Goal: Task Accomplishment & Management: Manage account settings

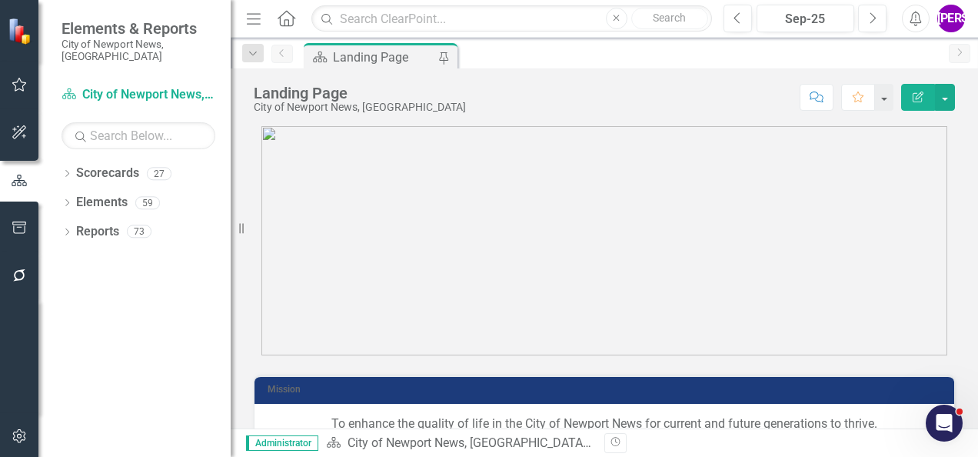
click at [60, 161] on div "Dropdown Scorecards 27 Dropdown City of [GEOGRAPHIC_DATA] News, [GEOGRAPHIC_DAT…" at bounding box center [134, 309] width 192 height 296
click at [71, 171] on icon "Dropdown" at bounding box center [66, 175] width 11 height 8
click at [72, 198] on icon "Dropdown" at bounding box center [75, 202] width 12 height 9
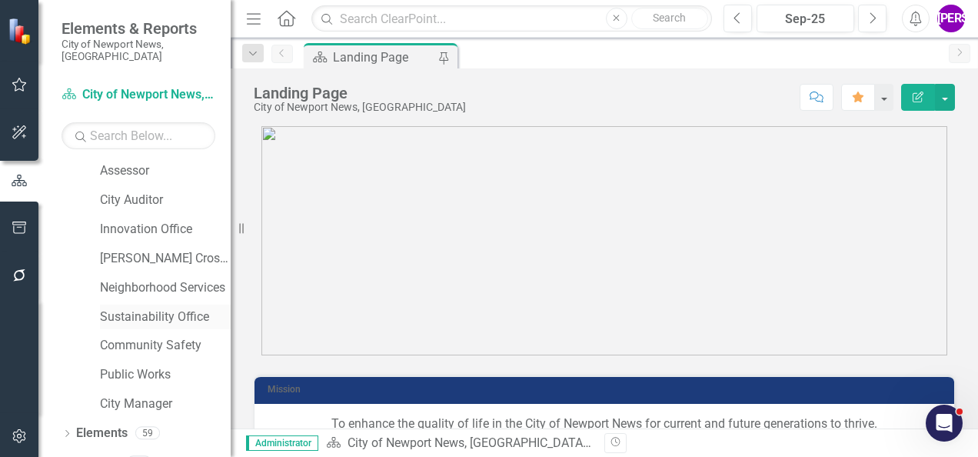
scroll to position [564, 0]
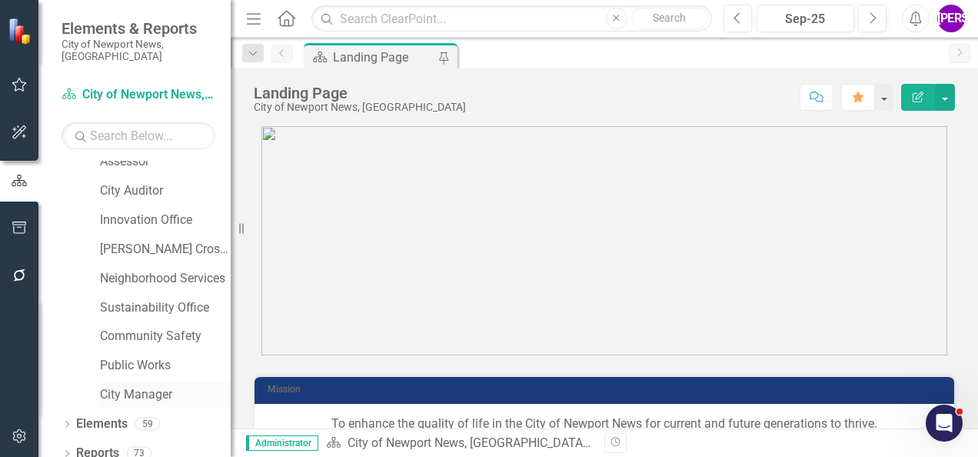
click at [140, 386] on link "City Manager" at bounding box center [165, 395] width 131 height 18
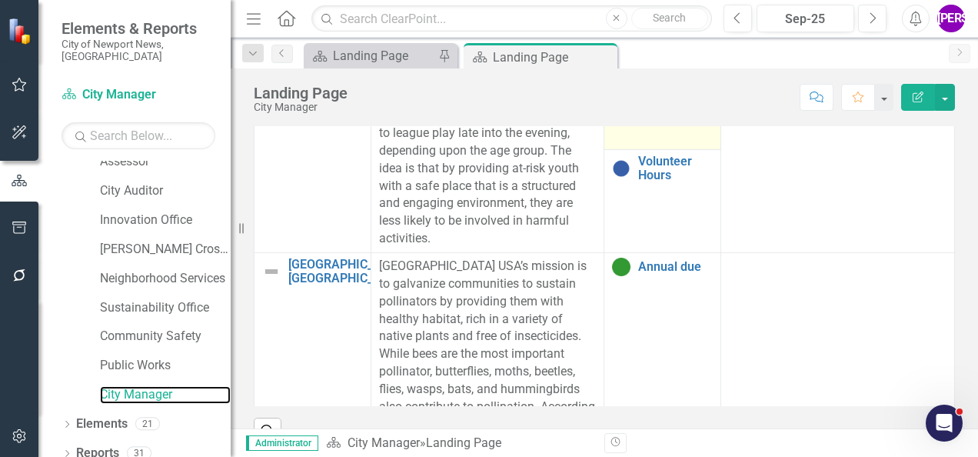
scroll to position [307, 0]
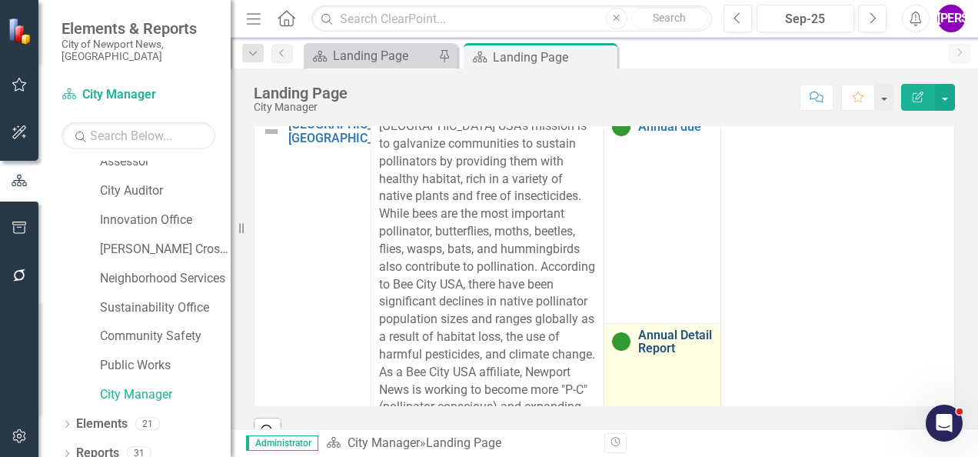
click at [638, 342] on link "Annual Detail Report" at bounding box center [675, 341] width 75 height 27
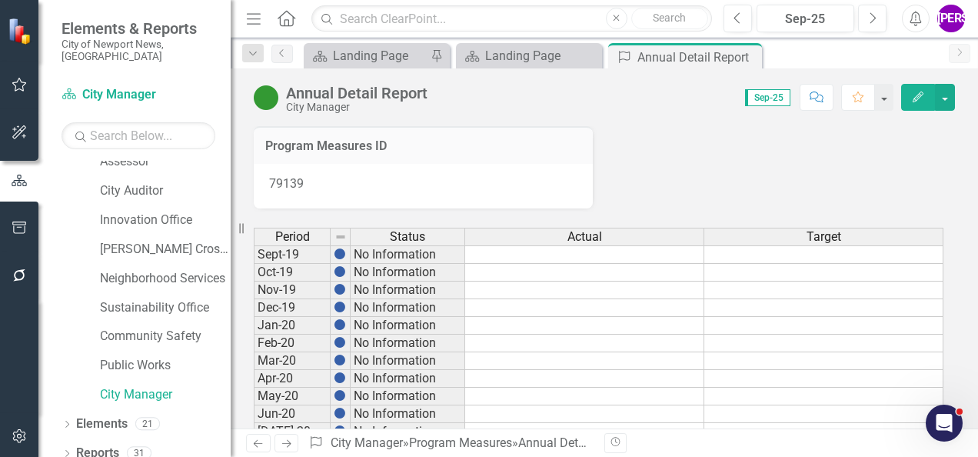
click at [907, 105] on button "Edit" at bounding box center [918, 97] width 34 height 27
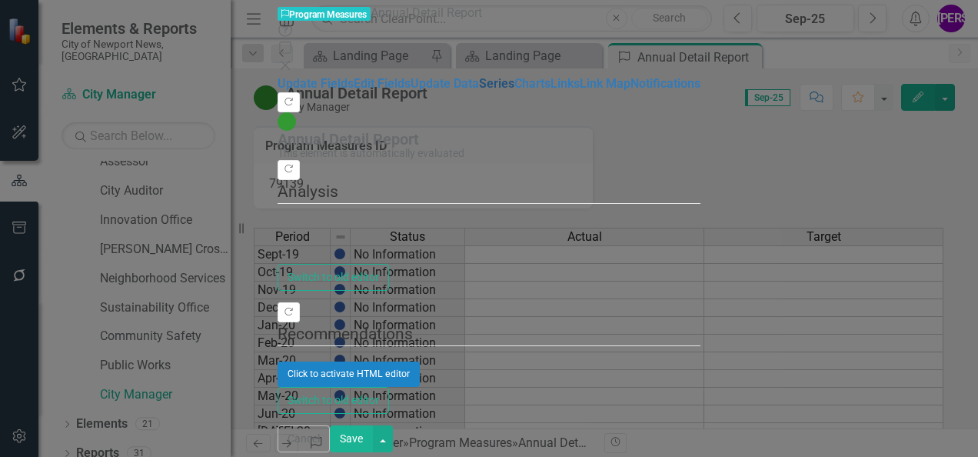
click at [479, 91] on link "Series" at bounding box center [496, 83] width 35 height 15
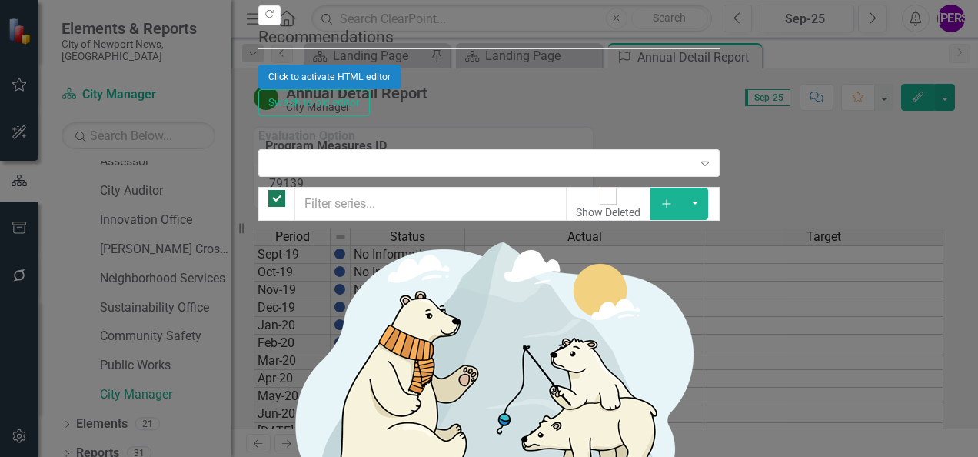
checkbox input "false"
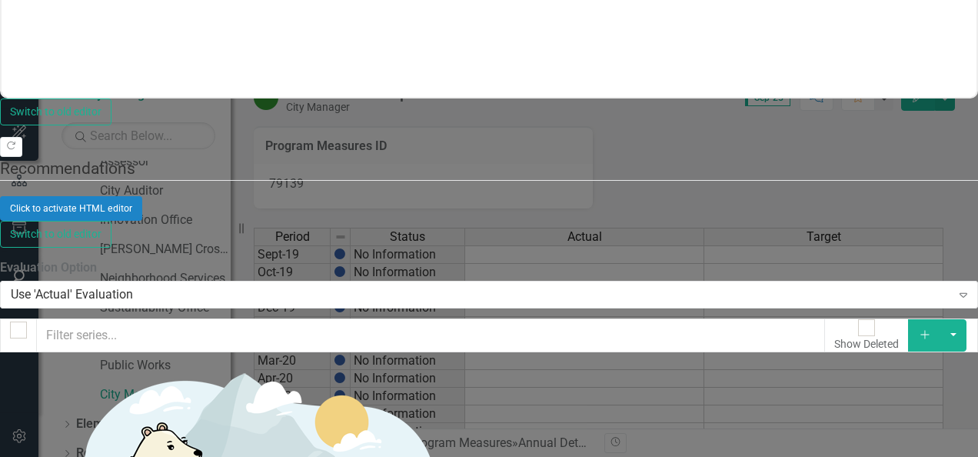
click at [932, 319] on button "Add" at bounding box center [925, 335] width 34 height 32
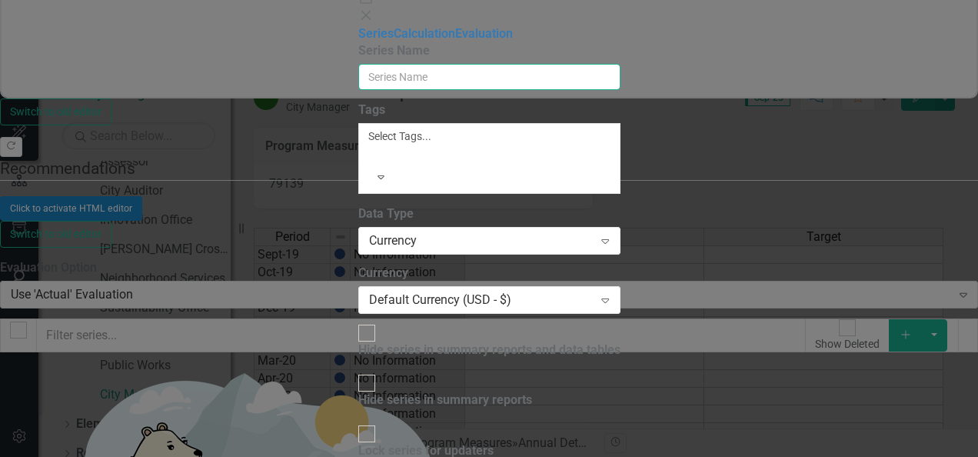
click at [461, 81] on input "Series Name" at bounding box center [489, 77] width 262 height 26
type input "target 2"
click at [620, 55] on label "Series Name" at bounding box center [489, 51] width 262 height 18
click at [620, 64] on input "target 2" at bounding box center [489, 77] width 262 height 26
click at [393, 41] on link "Calculation" at bounding box center [423, 33] width 61 height 15
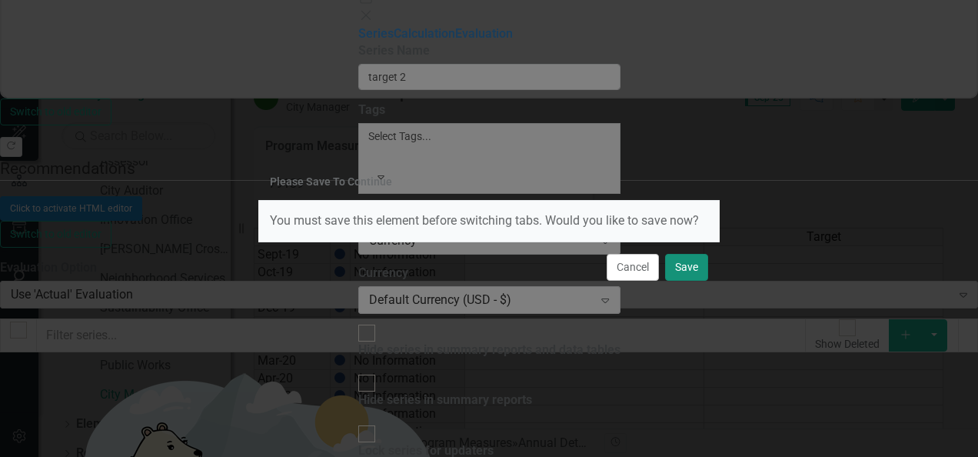
click at [670, 263] on button "Save" at bounding box center [686, 267] width 43 height 27
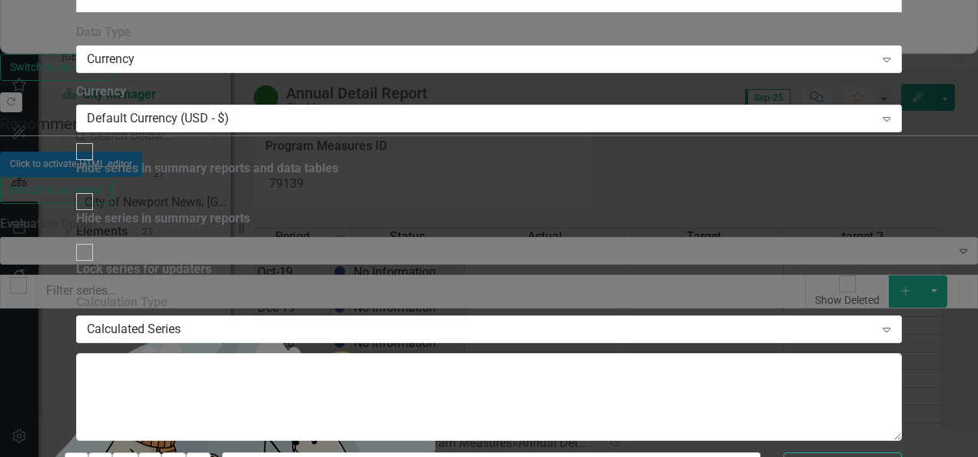
click at [854, 456] on div "Actual" at bounding box center [489, 466] width 978 height 18
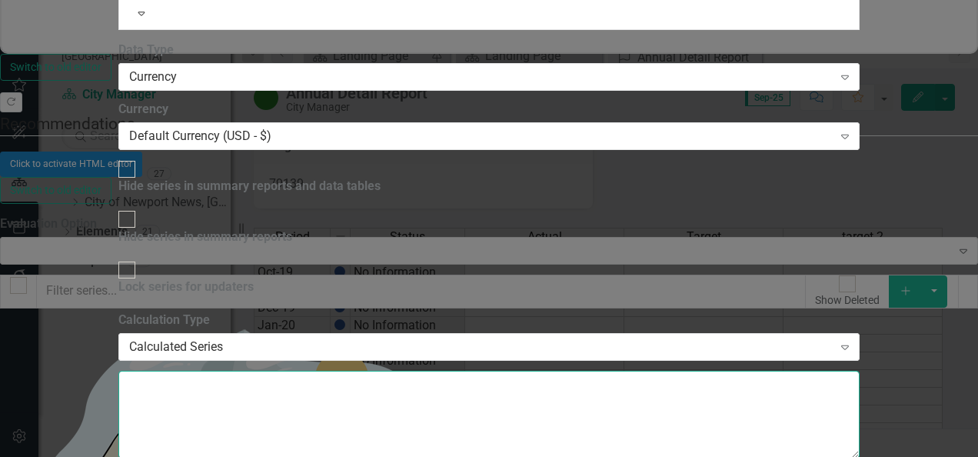
click at [633, 370] on textarea at bounding box center [488, 414] width 741 height 88
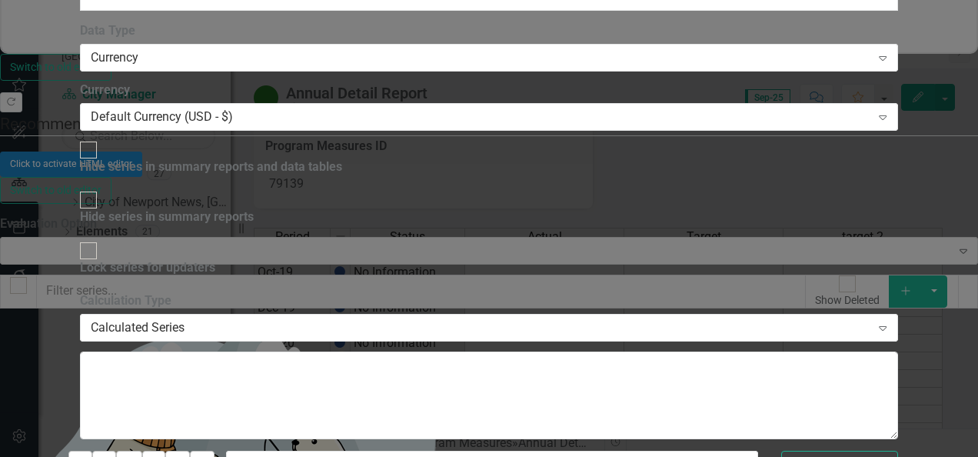
scroll to position [469, 0]
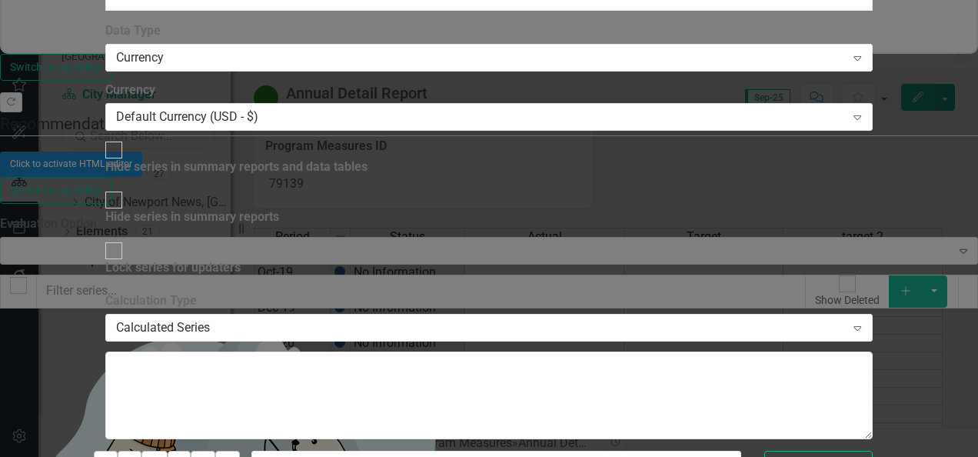
drag, startPoint x: 752, startPoint y: 369, endPoint x: 735, endPoint y: 353, distance: 23.9
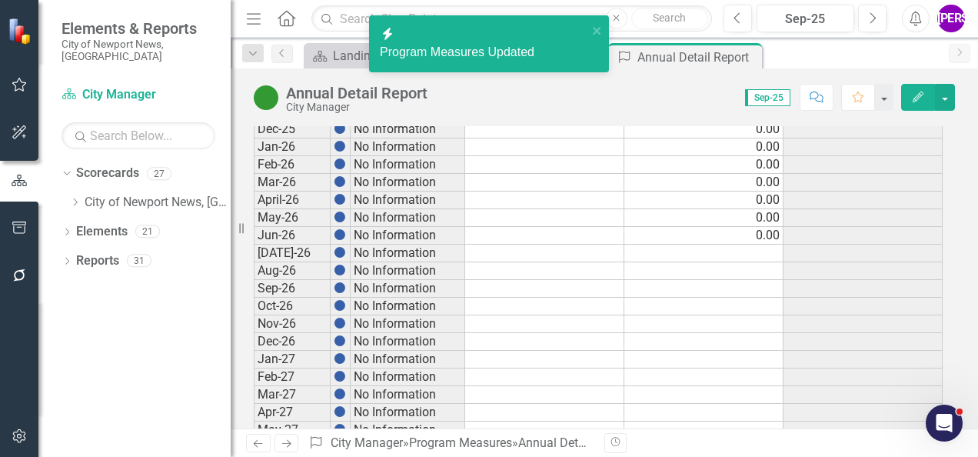
scroll to position [1225, 0]
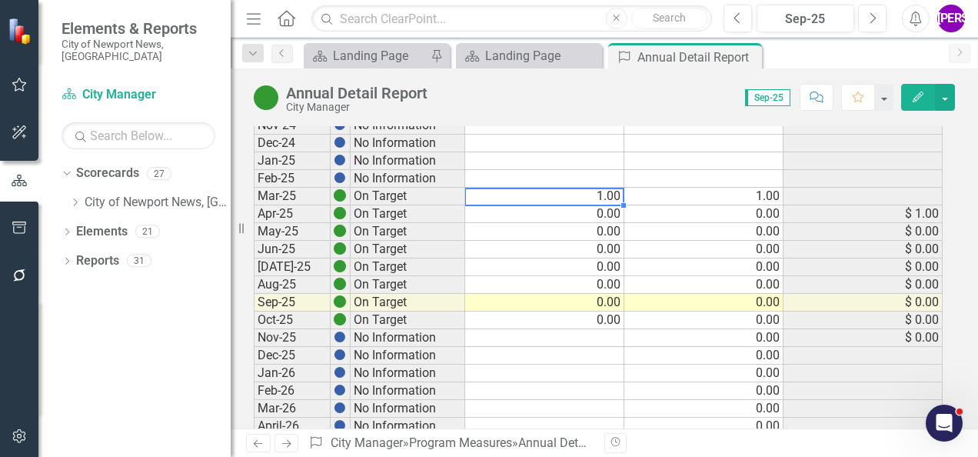
click at [605, 205] on td "0.00" at bounding box center [544, 214] width 159 height 18
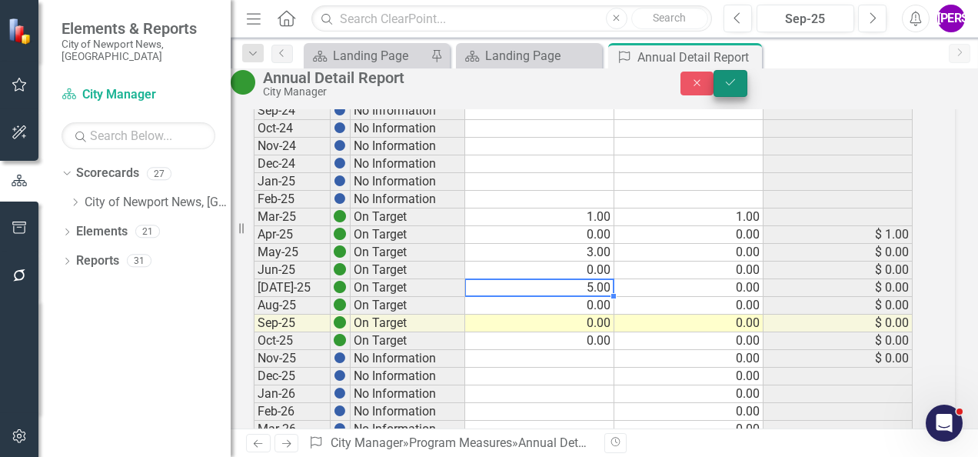
type textarea "0"
click at [737, 85] on icon "Save" at bounding box center [730, 82] width 14 height 11
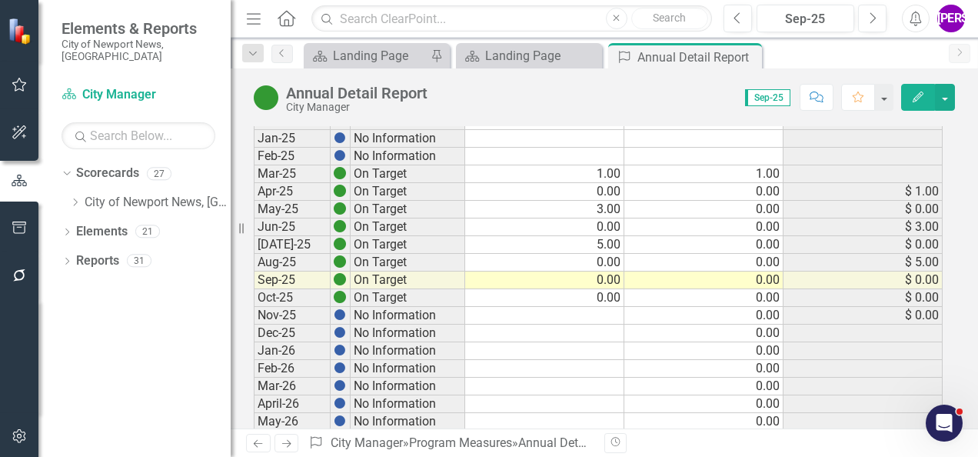
scroll to position [1230, 0]
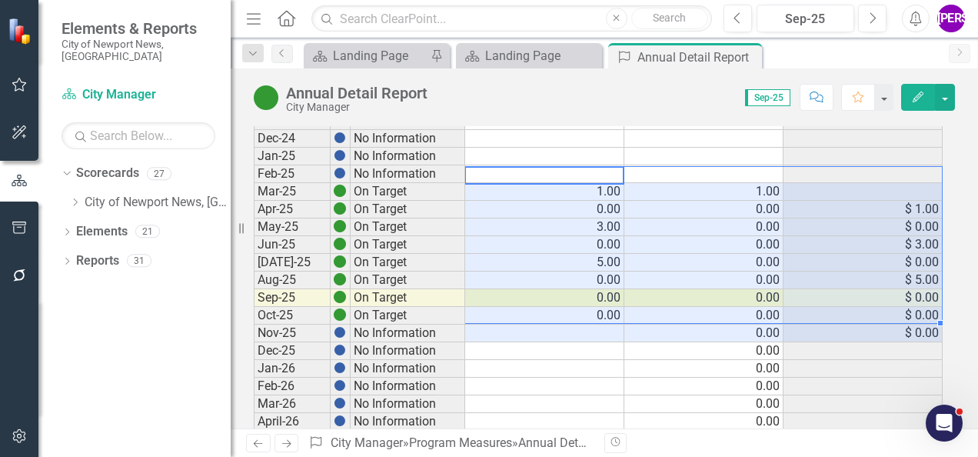
drag, startPoint x: 611, startPoint y: 179, endPoint x: 893, endPoint y: 308, distance: 310.2
click at [612, 201] on td "0.00" at bounding box center [544, 210] width 159 height 18
drag, startPoint x: 599, startPoint y: 165, endPoint x: 890, endPoint y: 310, distance: 324.8
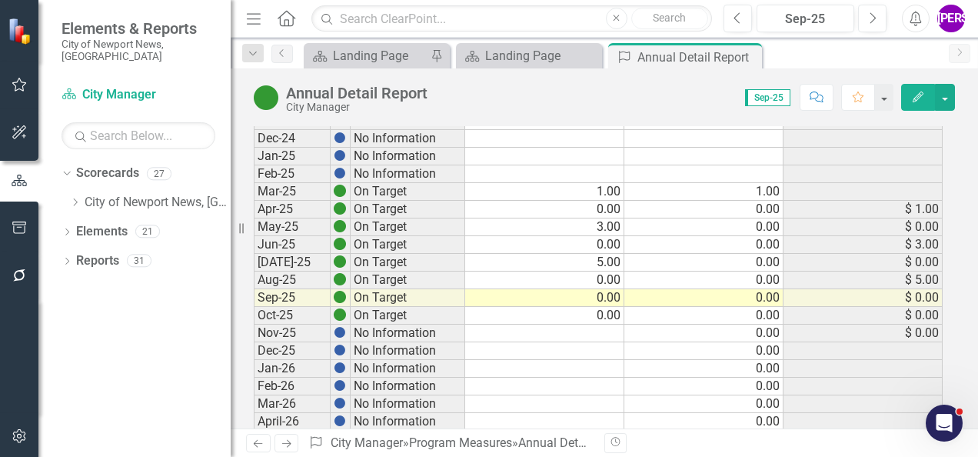
click at [606, 98] on div "Score: 0.00 Sep-25 Completed Comment Favorite Edit" at bounding box center [695, 97] width 520 height 26
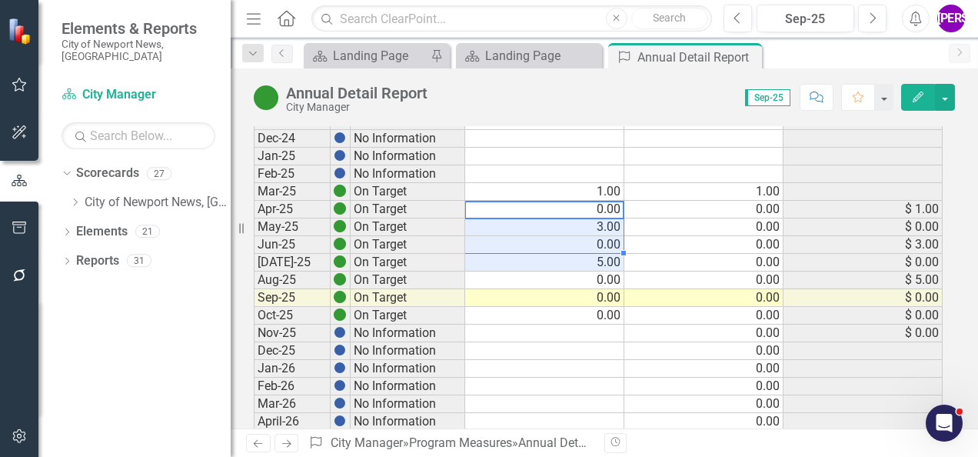
drag, startPoint x: 609, startPoint y: 207, endPoint x: 608, endPoint y: 252, distance: 45.4
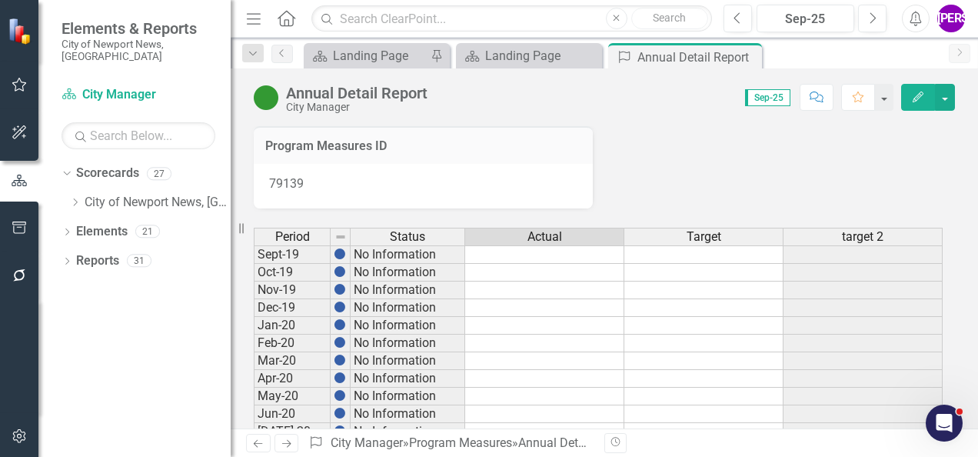
scroll to position [1230, 0]
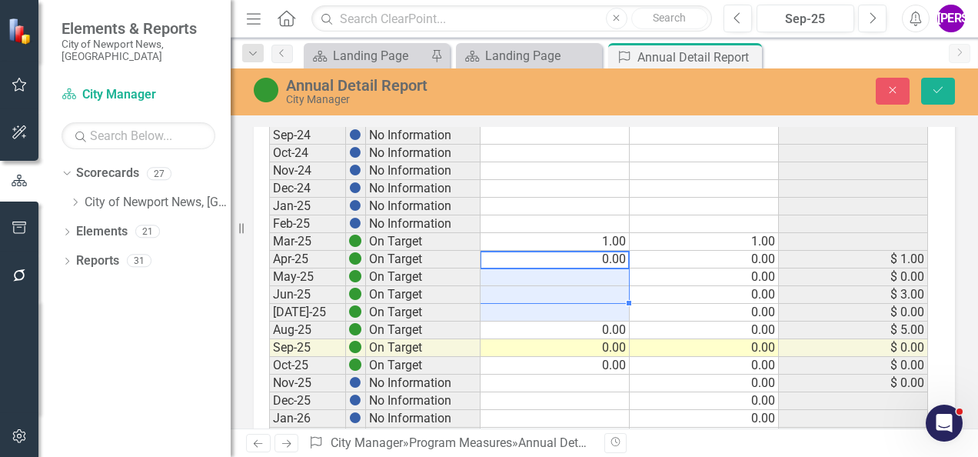
click at [936, 105] on div "Annual Detail Report City Manager Close Save" at bounding box center [604, 90] width 747 height 29
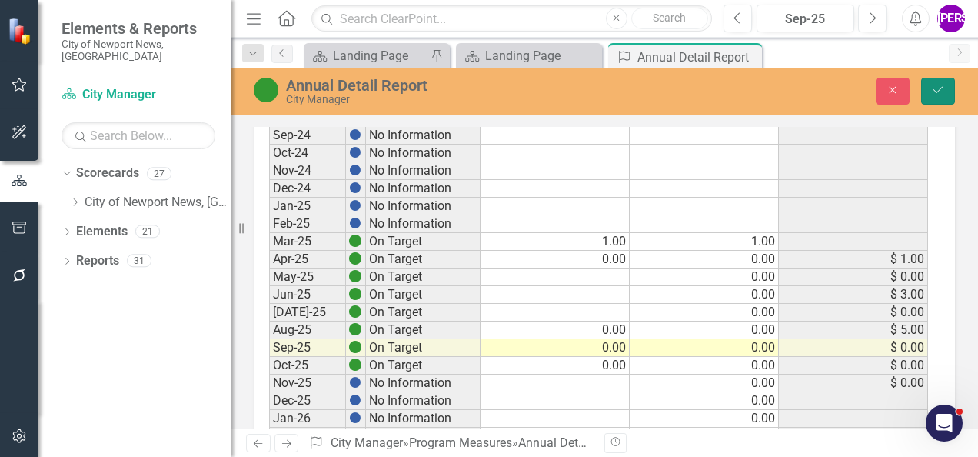
click at [944, 98] on button "Save" at bounding box center [938, 91] width 34 height 27
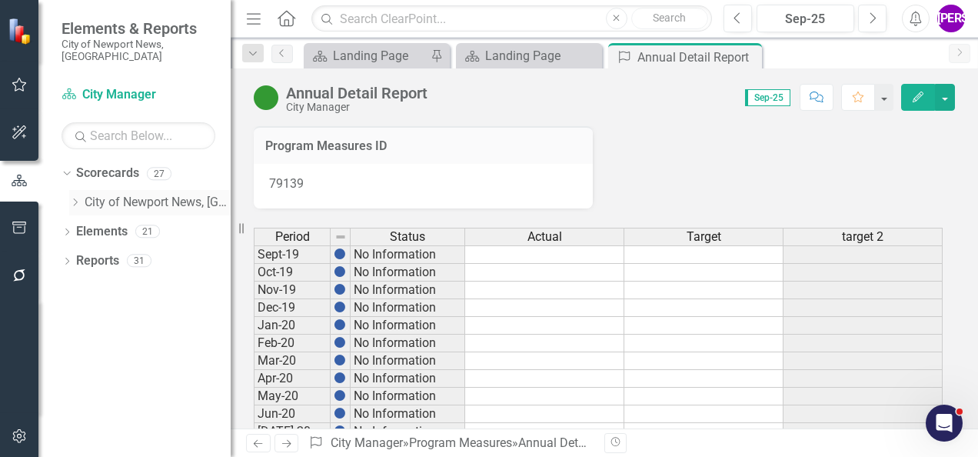
click at [80, 198] on icon "Dropdown" at bounding box center [75, 202] width 12 height 9
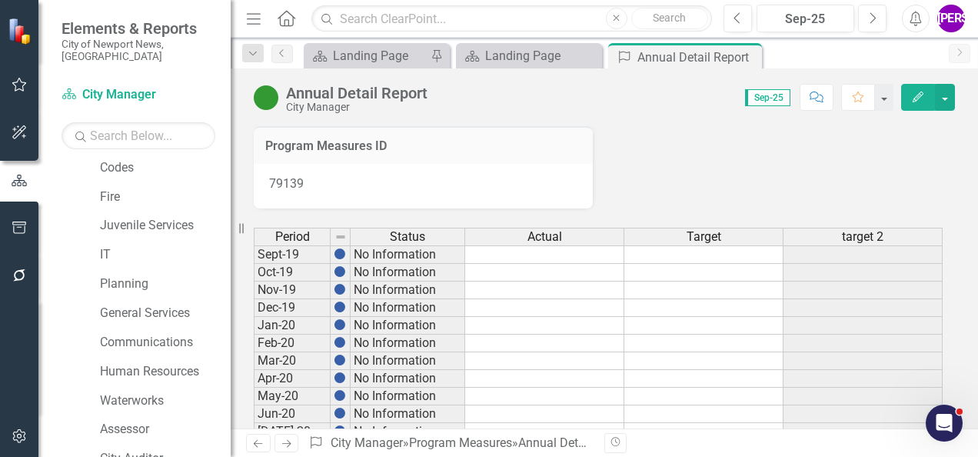
scroll to position [538, 0]
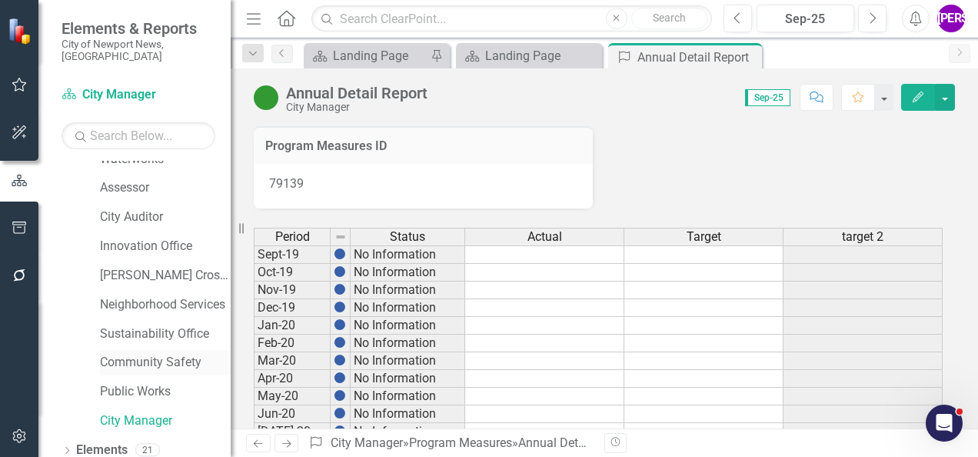
click at [153, 355] on link "Community Safety" at bounding box center [165, 363] width 131 height 18
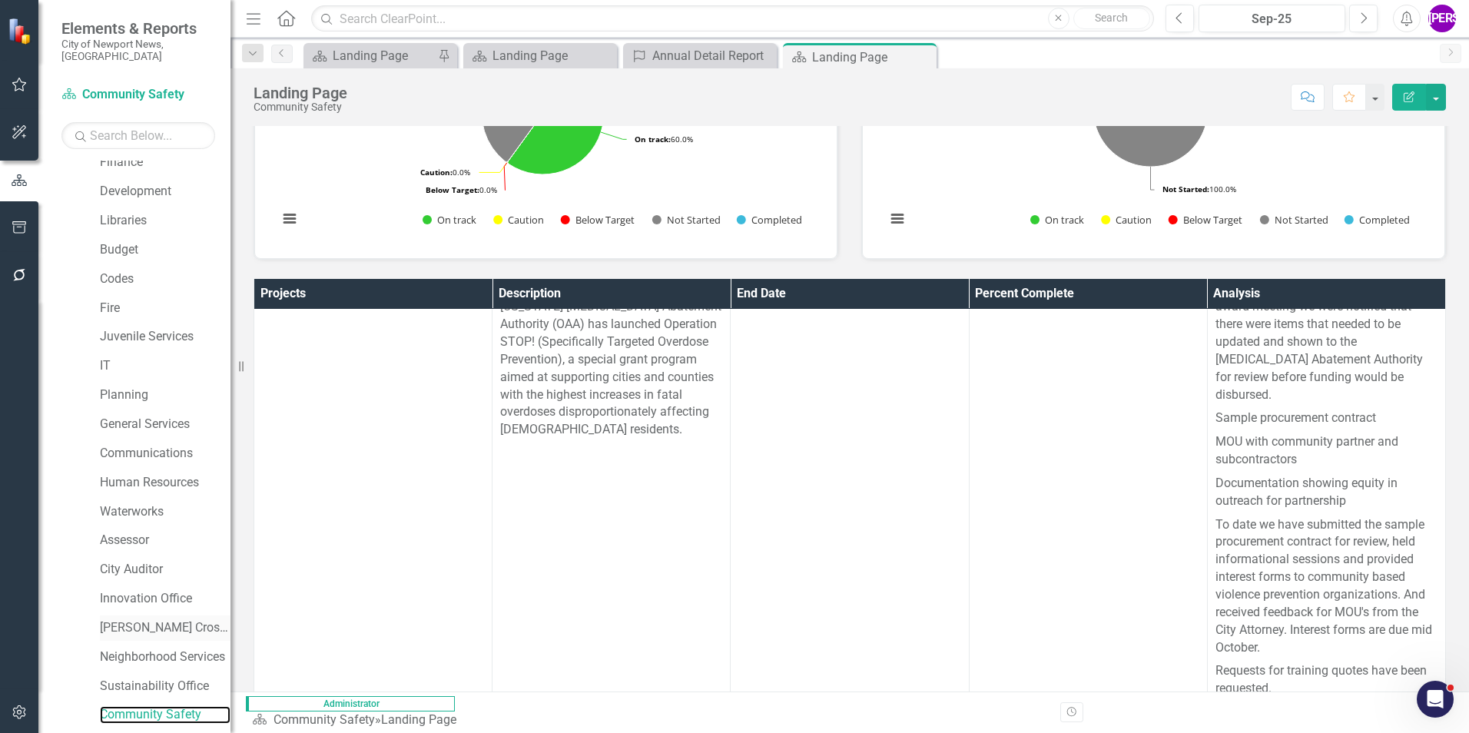
scroll to position [287, 0]
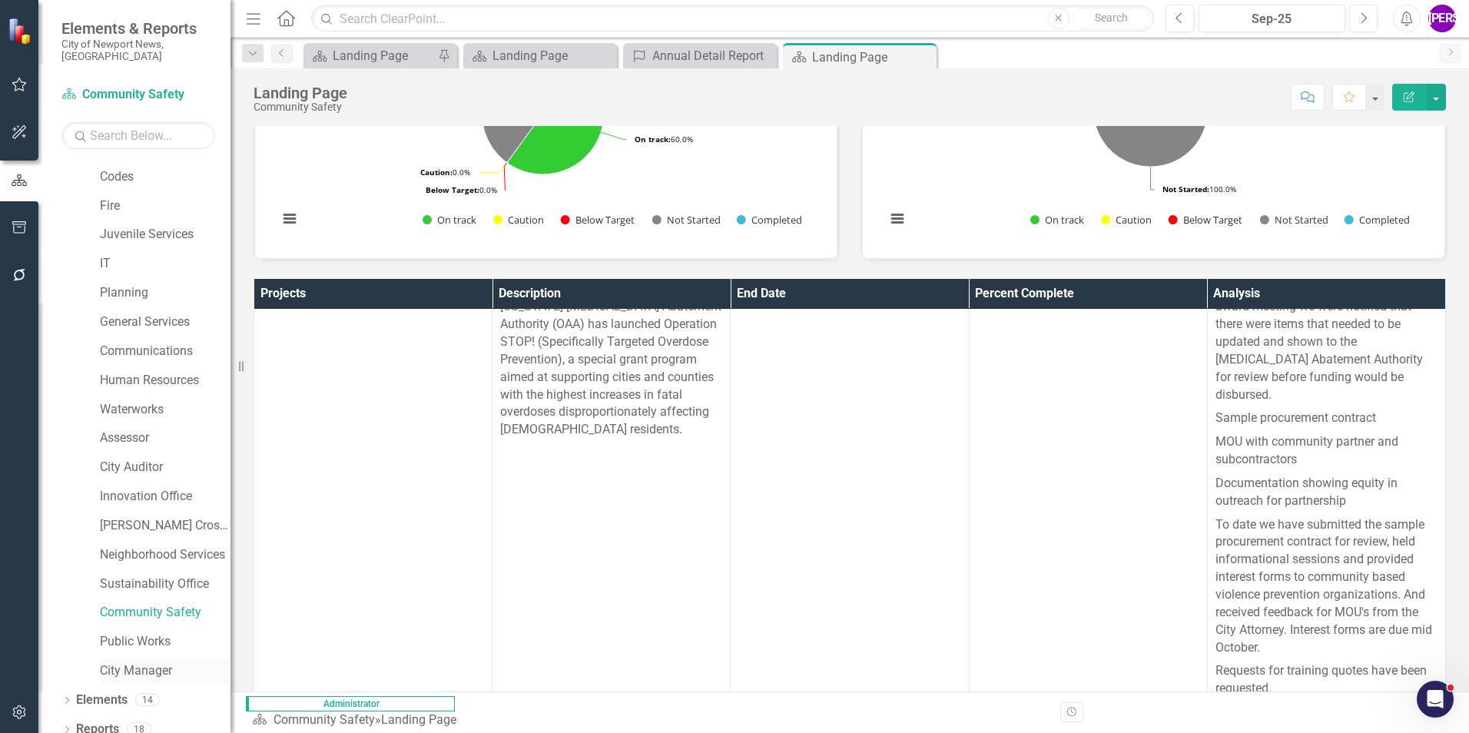
click at [142, 456] on link "City Manager" at bounding box center [165, 671] width 131 height 18
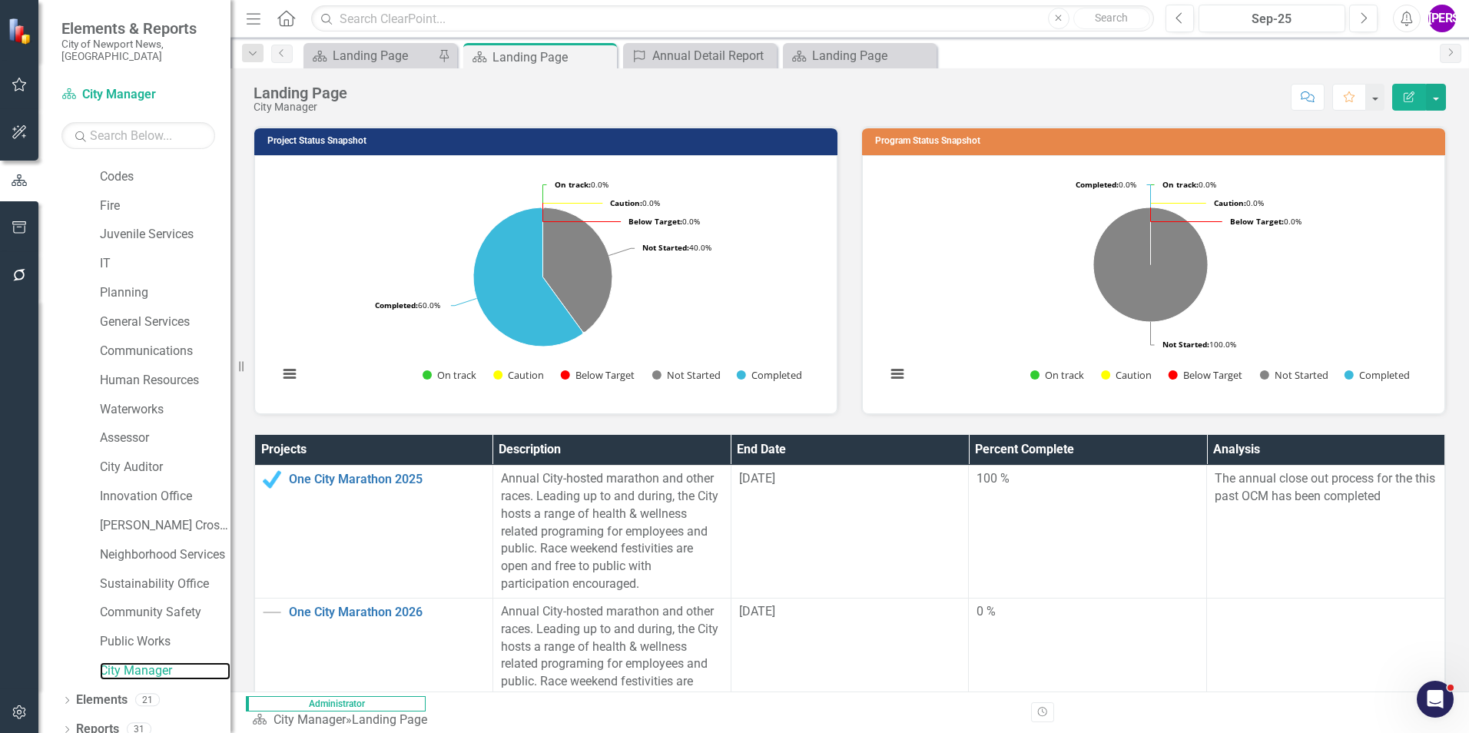
scroll to position [77, 0]
